Goal: Check status: Check status

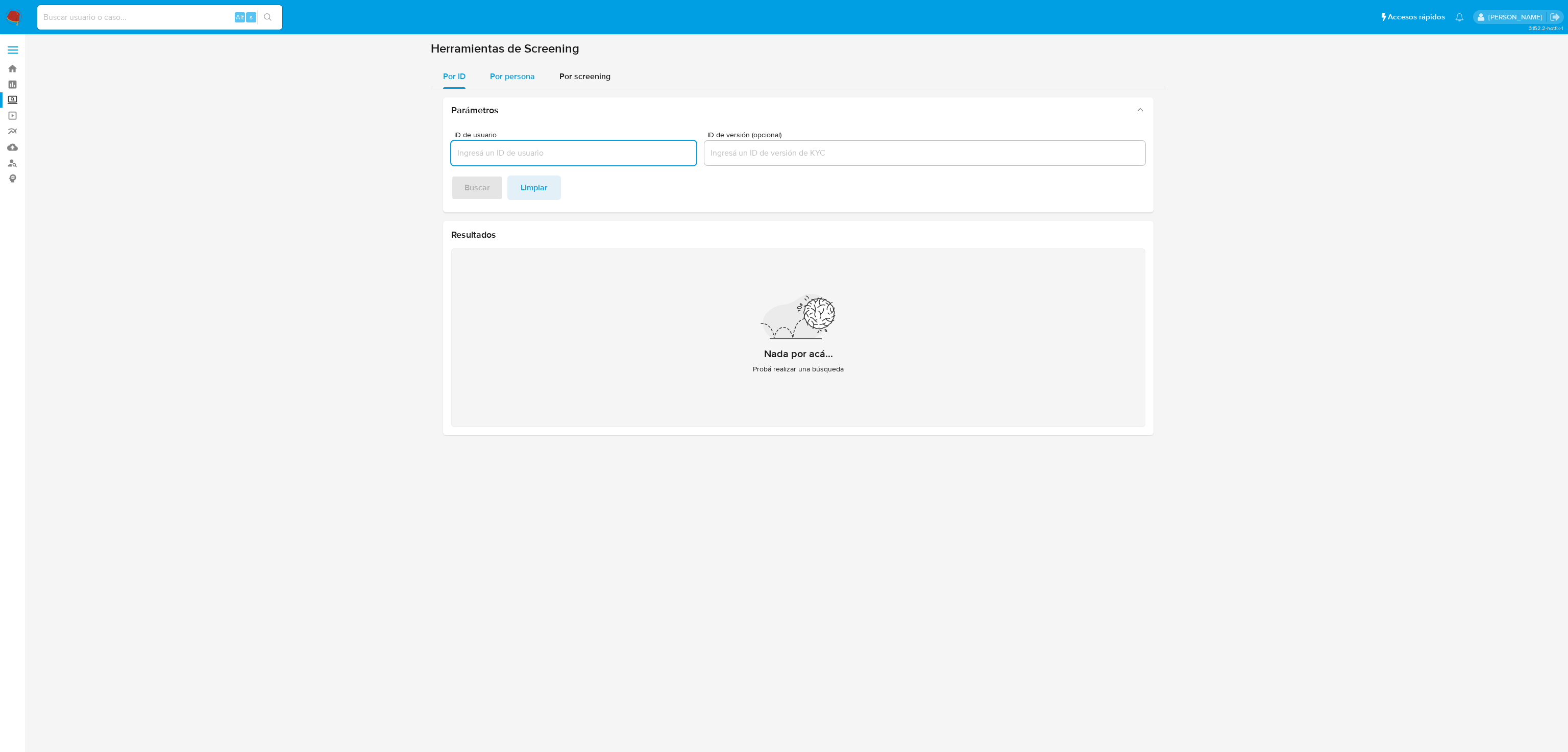
click at [501, 81] on span "Por persona" at bounding box center [513, 76] width 45 height 12
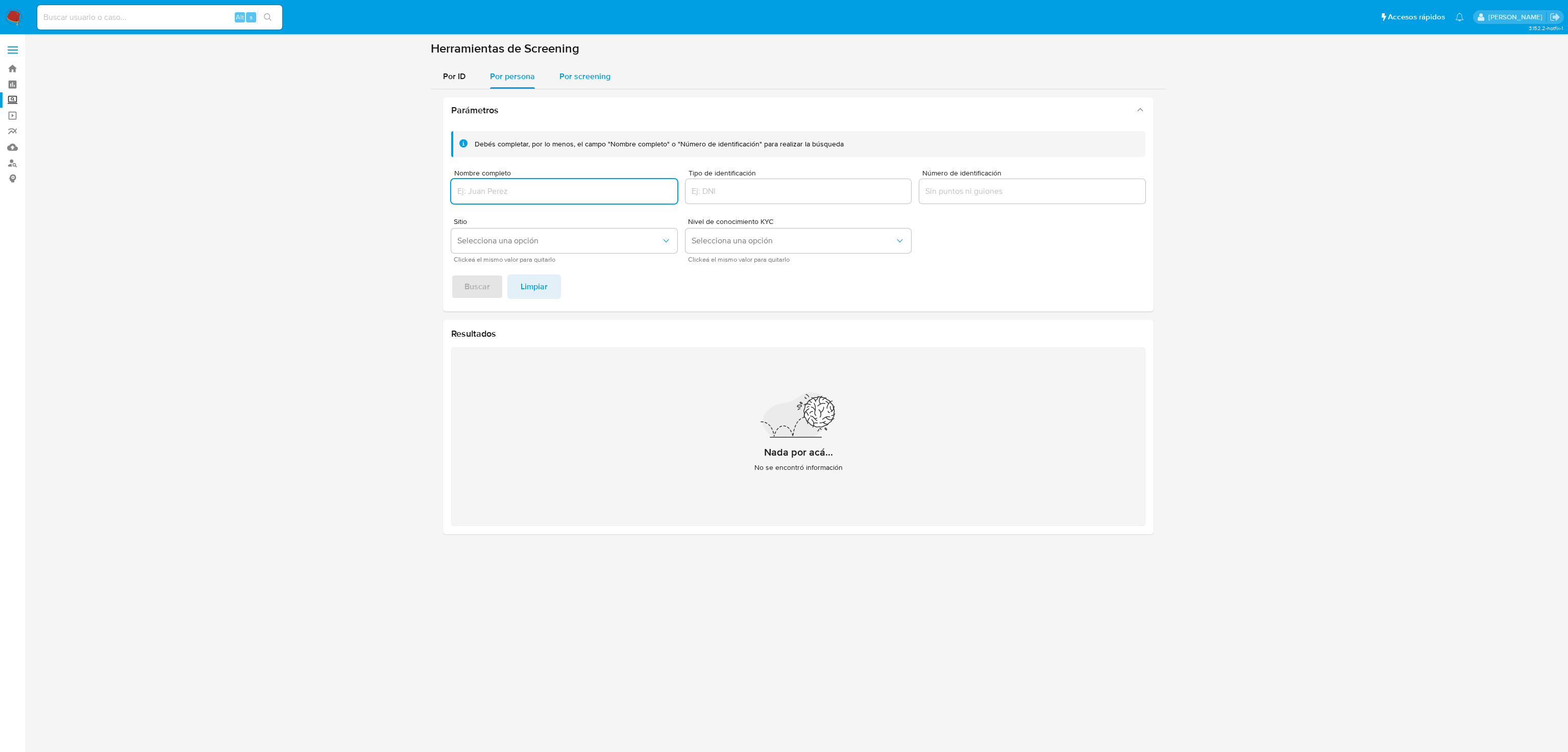
click at [574, 78] on span "Por screening" at bounding box center [585, 76] width 51 height 12
click at [518, 71] on span "Por persona" at bounding box center [513, 76] width 45 height 12
click at [454, 74] on span "Por ID" at bounding box center [455, 76] width 22 height 12
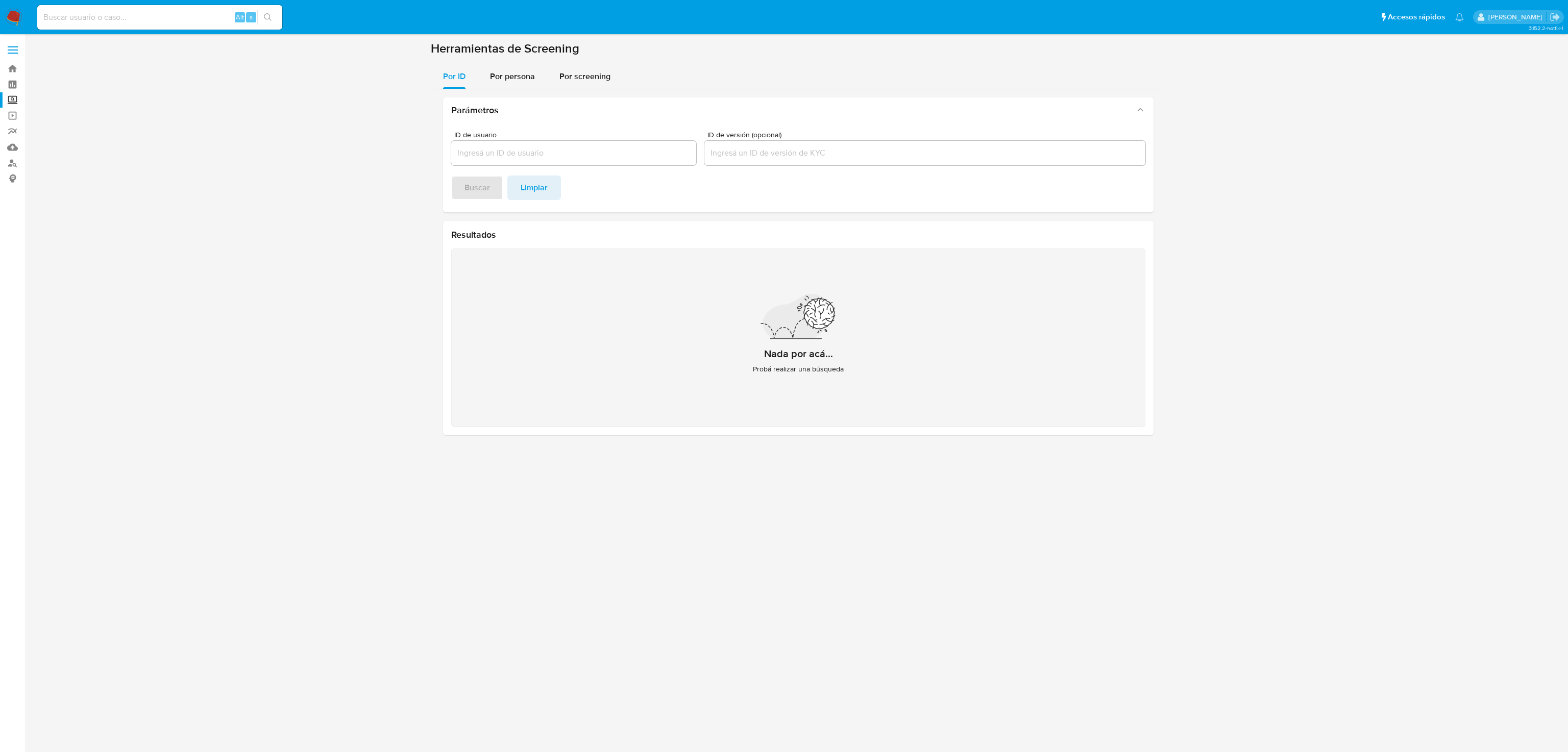
click at [122, 16] on input at bounding box center [160, 17] width 245 height 13
paste input "722969010306247691"
drag, startPoint x: 159, startPoint y: 12, endPoint x: 170, endPoint y: 16, distance: 11.7
click at [160, 12] on input "722969010306247691" at bounding box center [160, 17] width 245 height 13
drag, startPoint x: 181, startPoint y: 17, endPoint x: -175, endPoint y: -27, distance: 358.7
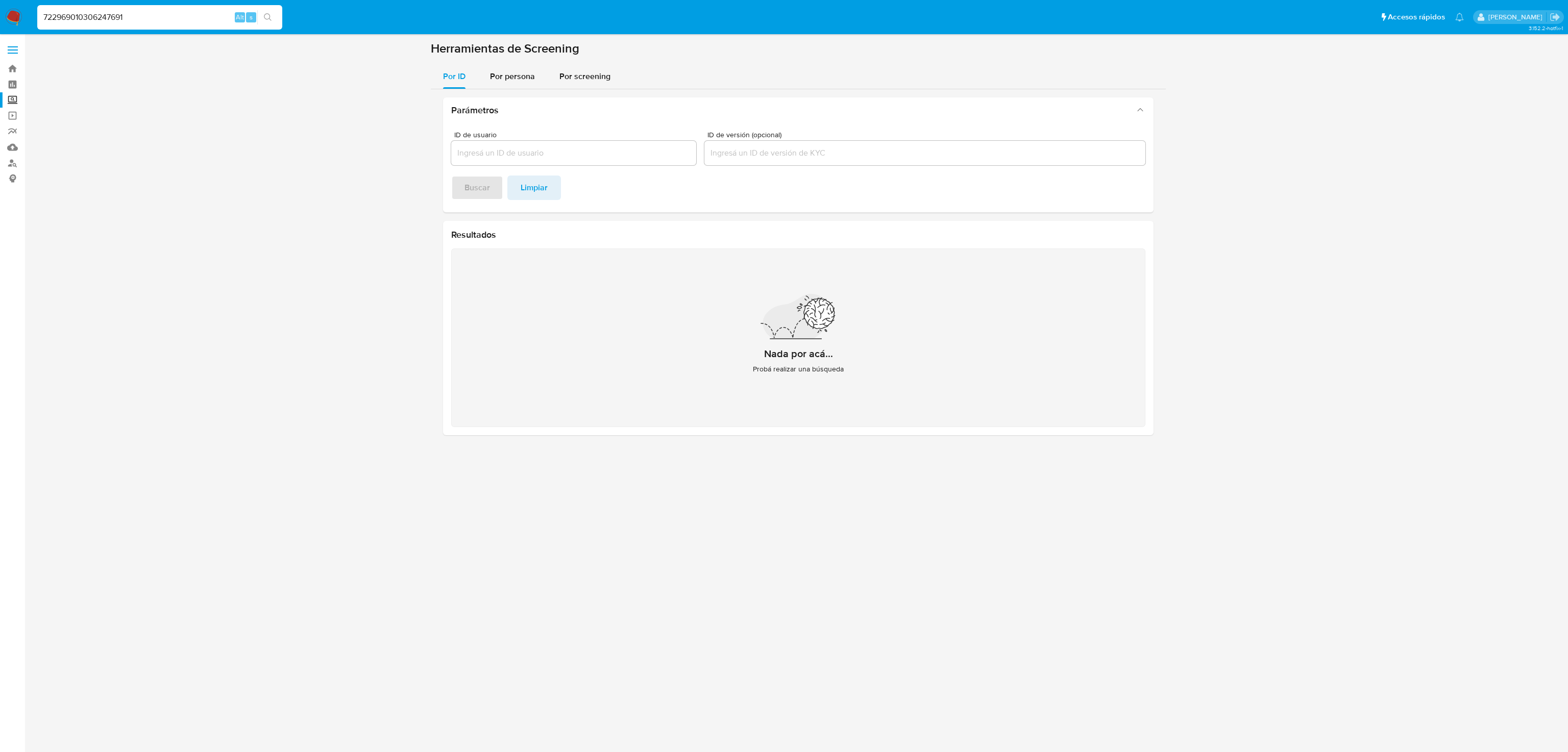
click at [0, 0] on html "Pausado Ver notificaciones 722969010306247691 Alt s Accesos rápidos Presiona la…" at bounding box center [784, 376] width 1568 height 752
paste input "360046430"
type input "360046430"
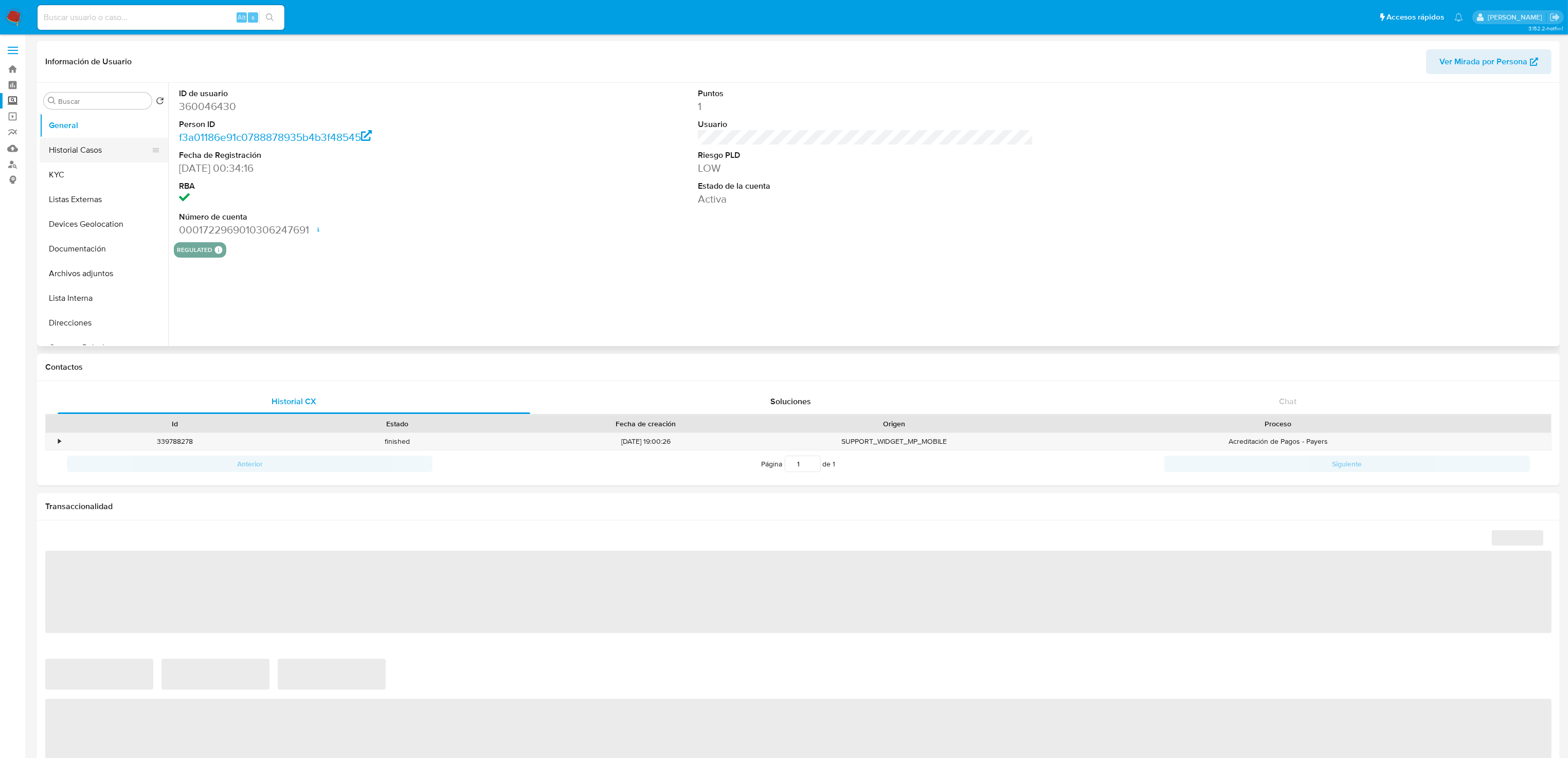
select select "10"
